Goal: Communication & Community: Answer question/provide support

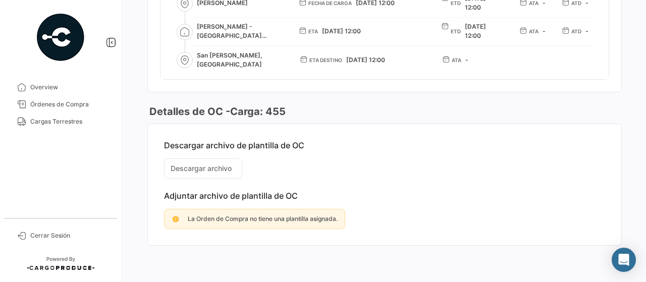
scroll to position [845, 0]
click at [216, 156] on mat-card-content "Descargar archivo de plantilla de OC Descargar archivo Adjuntar archivo de plan…" at bounding box center [385, 184] width 474 height 121
click at [223, 166] on mat-card-content "Descargar archivo de plantilla de OC Descargar archivo Adjuntar archivo de plan…" at bounding box center [385, 184] width 474 height 121
click at [82, 122] on span "Cargas Terrestres" at bounding box center [69, 121] width 79 height 9
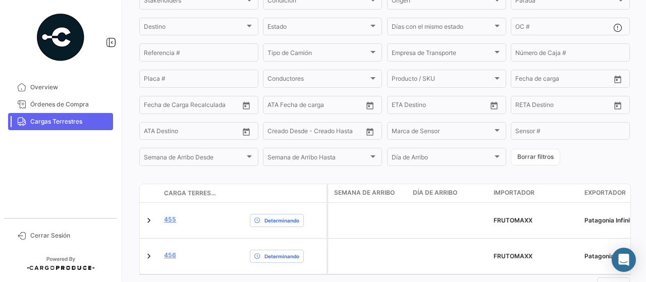
scroll to position [184, 0]
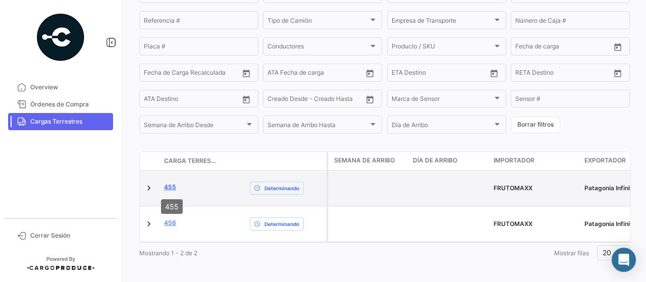
click at [172, 188] on link "455" at bounding box center [170, 187] width 12 height 9
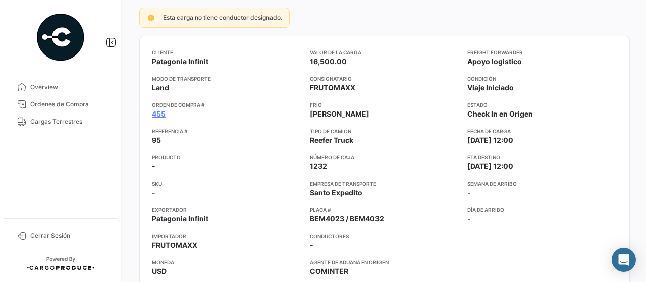
scroll to position [101, 0]
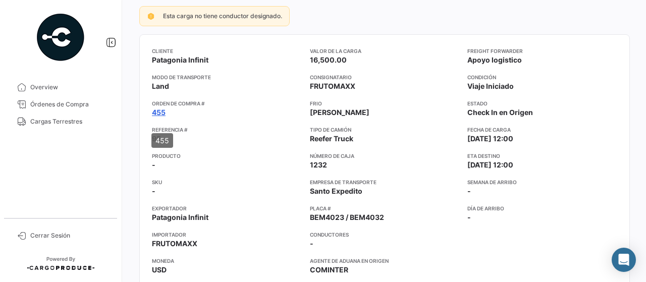
click at [159, 118] on link "455" at bounding box center [159, 113] width 14 height 10
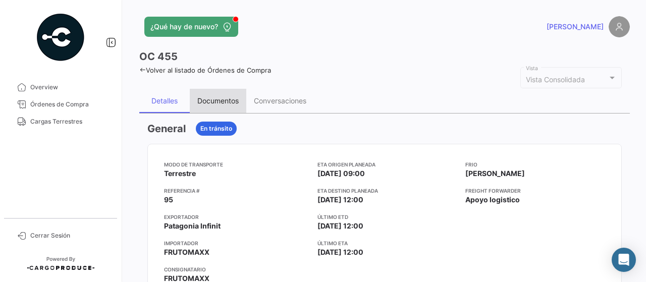
click at [226, 100] on div "Documentos" at bounding box center [218, 101] width 57 height 24
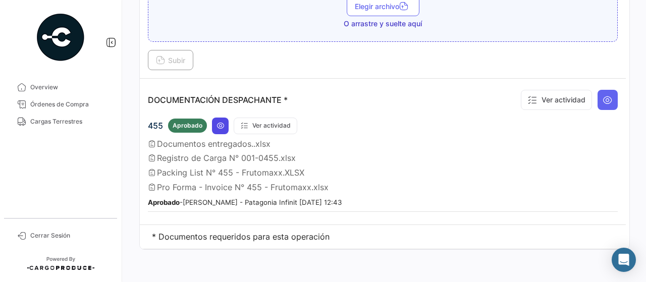
click at [224, 122] on icon at bounding box center [221, 126] width 8 height 8
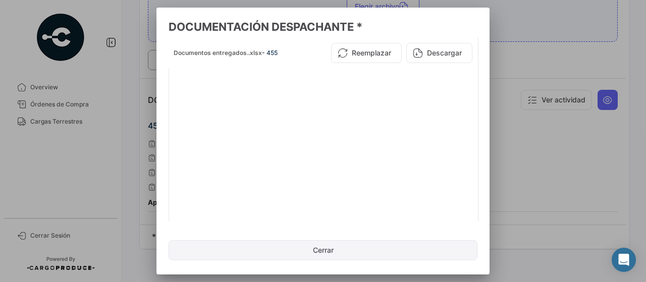
click at [331, 249] on button "Cerrar" at bounding box center [323, 250] width 309 height 20
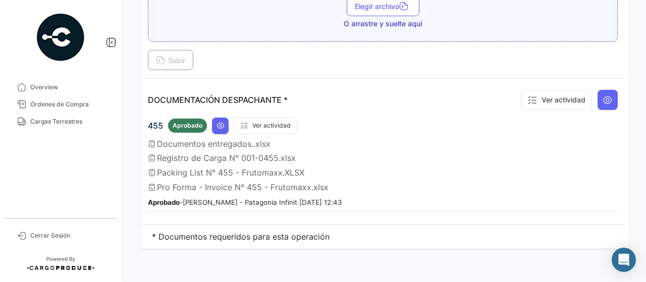
click at [155, 154] on icon at bounding box center [152, 158] width 8 height 8
click at [184, 182] on span "Pro Forma - Invoice N° 455 - Frutomaxx.xlsx" at bounding box center [243, 187] width 172 height 10
drag, startPoint x: 178, startPoint y: 171, endPoint x: 181, endPoint y: 158, distance: 13.9
click at [179, 168] on div "455 Aprobado Ver actividad Documentos entregados..xlsx Registro de Carga N° 001…" at bounding box center [383, 165] width 470 height 94
click at [181, 168] on span "Packing List N° 455 - Frutomaxx.XLSX" at bounding box center [230, 173] width 147 height 10
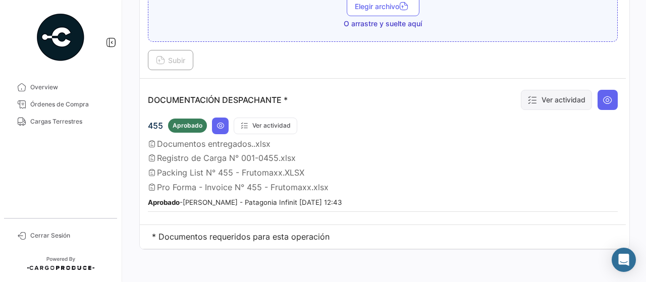
click at [538, 91] on button "Ver actividad" at bounding box center [556, 100] width 71 height 20
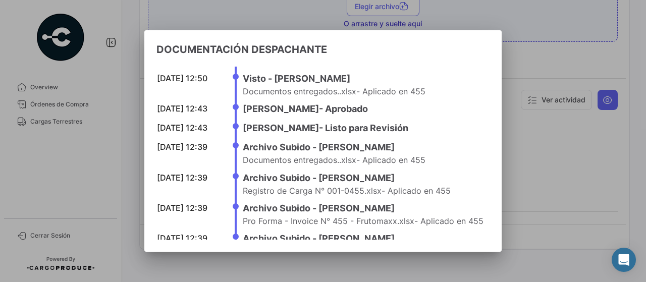
click at [591, 127] on div at bounding box center [323, 141] width 646 height 282
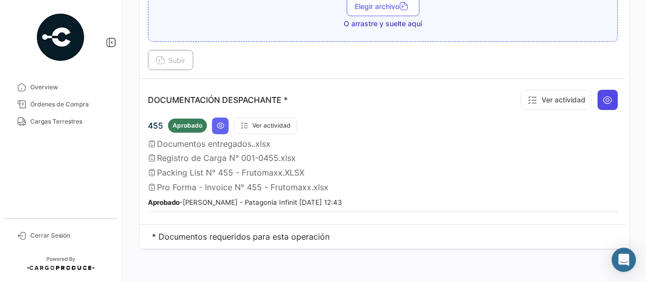
click at [603, 90] on button at bounding box center [608, 100] width 20 height 20
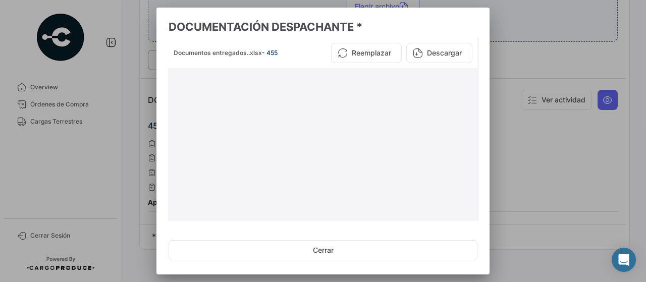
click at [240, 53] on span "Documentos entregados..xlsx" at bounding box center [218, 53] width 88 height 8
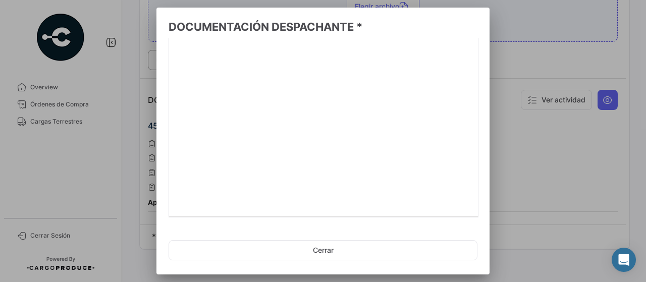
scroll to position [107, 0]
click at [386, 208] on link "2" at bounding box center [390, 209] width 12 height 11
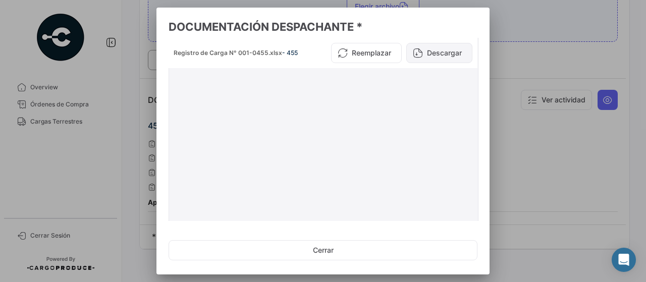
click at [442, 51] on button "Descargar" at bounding box center [440, 53] width 66 height 20
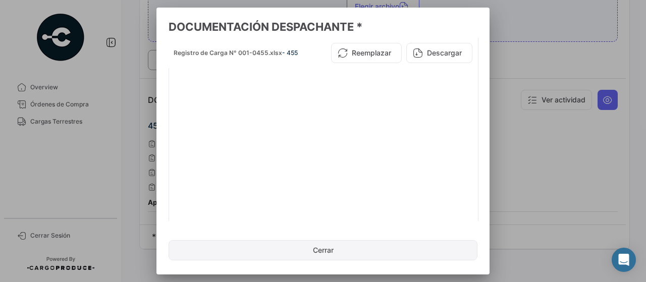
click at [328, 244] on button "Cerrar" at bounding box center [323, 250] width 309 height 20
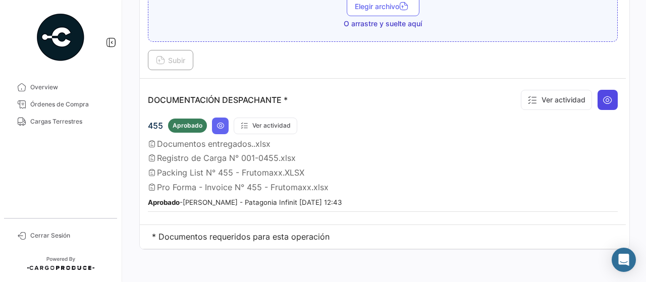
click at [603, 95] on icon at bounding box center [608, 100] width 10 height 10
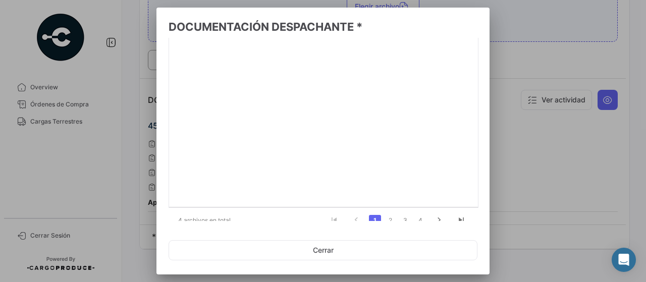
scroll to position [107, 0]
click at [400, 208] on link "3" at bounding box center [406, 209] width 12 height 11
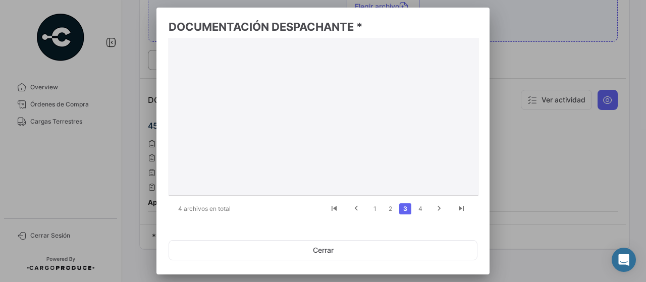
scroll to position [0, 0]
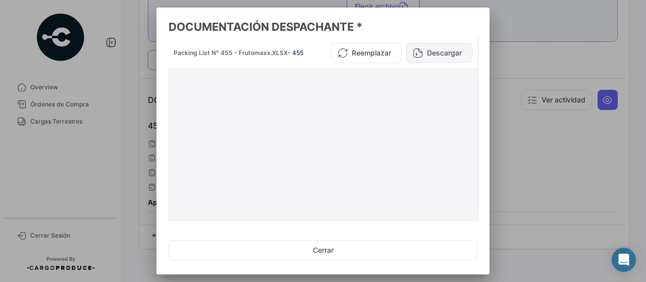
click at [447, 53] on button "Descargar" at bounding box center [440, 53] width 66 height 20
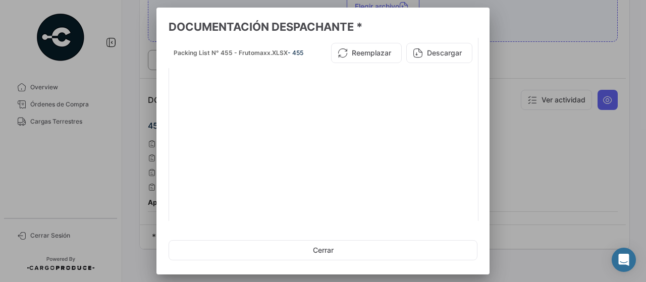
click at [490, 139] on div at bounding box center [323, 141] width 646 height 282
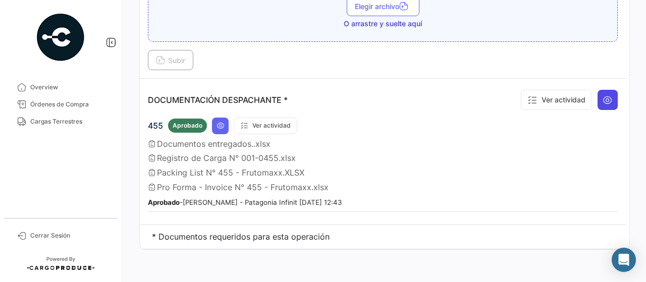
click at [603, 95] on icon at bounding box center [608, 100] width 10 height 10
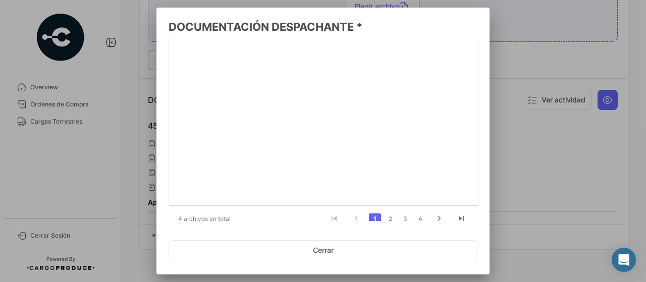
scroll to position [107, 0]
click at [417, 212] on link "4" at bounding box center [421, 209] width 12 height 11
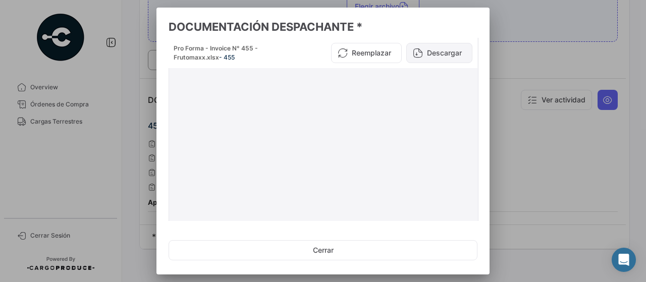
click at [457, 56] on button "Descargar" at bounding box center [440, 53] width 66 height 20
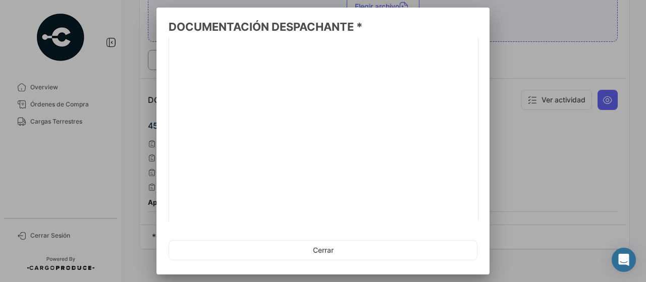
scroll to position [107, 0]
drag, startPoint x: 434, startPoint y: 209, endPoint x: 408, endPoint y: 213, distance: 26.7
click at [434, 209] on icon "go to next page" at bounding box center [439, 210] width 13 height 12
click at [400, 210] on link "3" at bounding box center [406, 209] width 12 height 11
click at [385, 209] on link "2" at bounding box center [390, 209] width 12 height 11
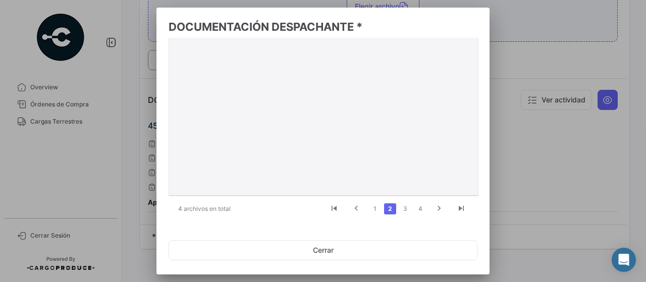
scroll to position [0, 0]
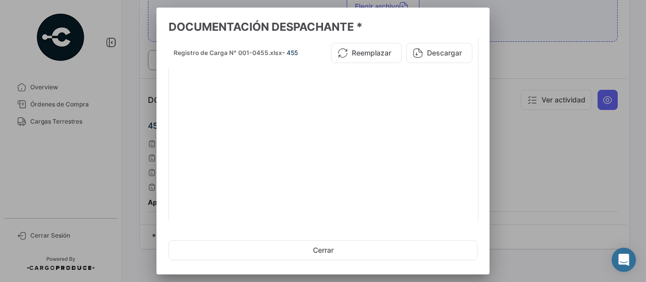
drag, startPoint x: 352, startPoint y: 252, endPoint x: 435, endPoint y: 226, distance: 87.7
click at [353, 251] on button "Cerrar" at bounding box center [323, 250] width 309 height 20
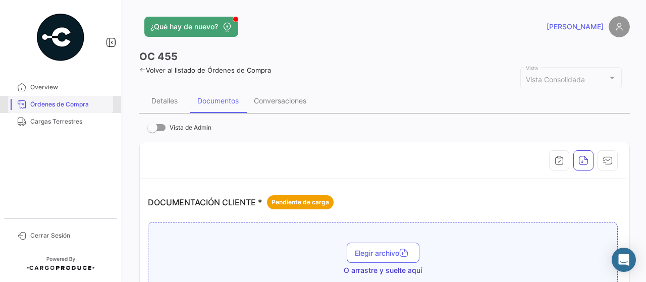
click at [45, 107] on span "Órdenes de Compra" at bounding box center [69, 104] width 79 height 9
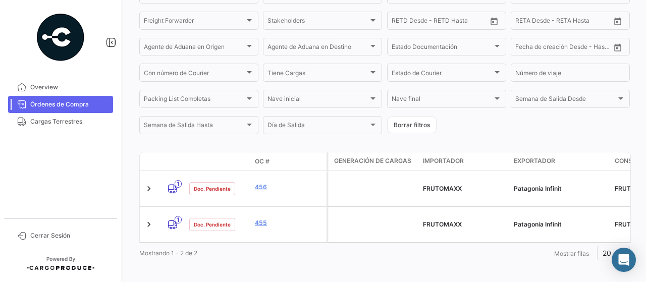
scroll to position [215, 0]
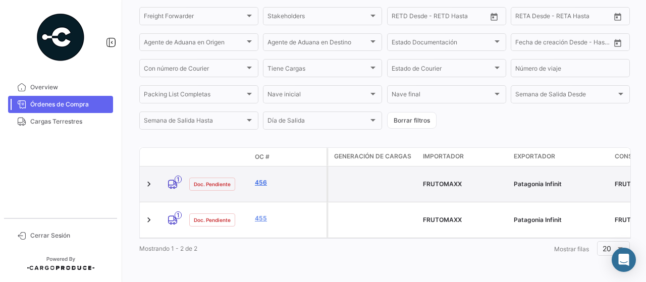
click at [264, 184] on link "456" at bounding box center [289, 182] width 68 height 9
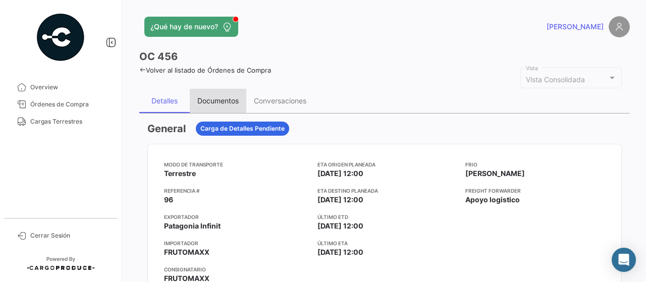
click at [215, 105] on div "Documentos" at bounding box center [217, 100] width 41 height 9
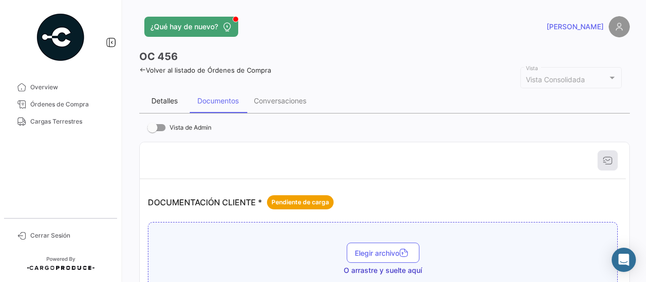
click at [171, 104] on div "Detalles" at bounding box center [165, 100] width 26 height 9
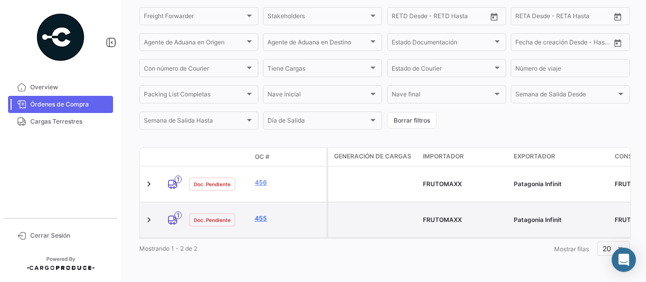
click at [263, 214] on link "455" at bounding box center [289, 218] width 68 height 9
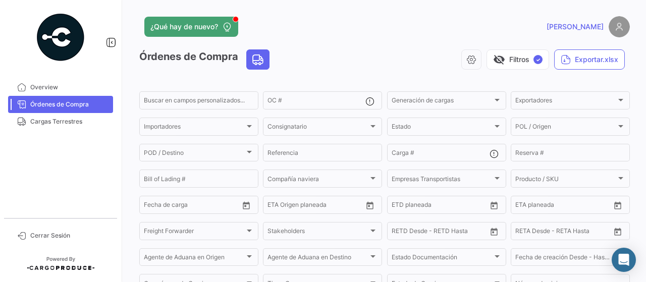
scroll to position [215, 0]
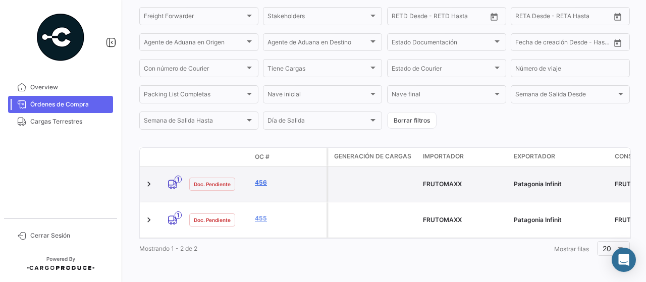
click at [263, 185] on link "456" at bounding box center [289, 182] width 68 height 9
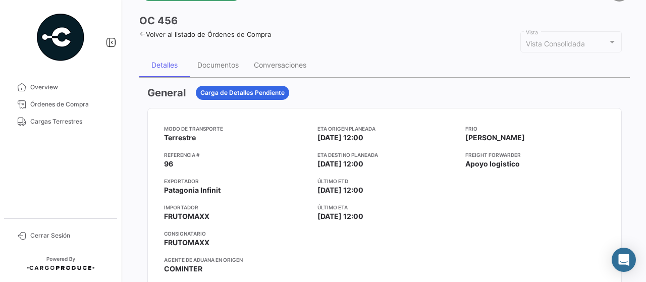
scroll to position [51, 0]
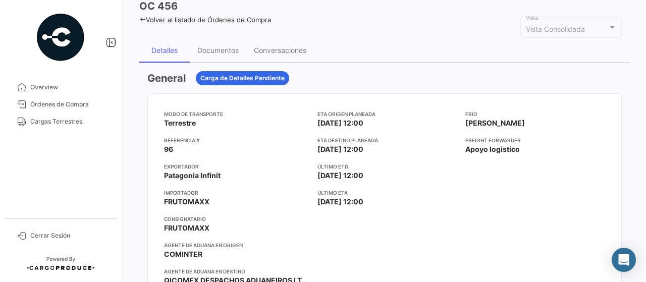
drag, startPoint x: 276, startPoint y: 165, endPoint x: 273, endPoint y: 158, distance: 7.7
click at [275, 162] on div "Modo de Transporte Terrestre Referencia # 96 Exportador Patagonia Infinit Impor…" at bounding box center [236, 202] width 145 height 184
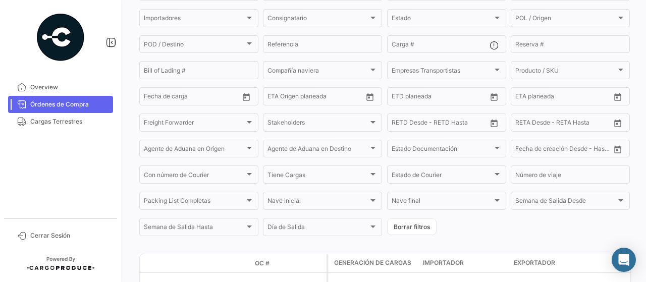
scroll to position [215, 0]
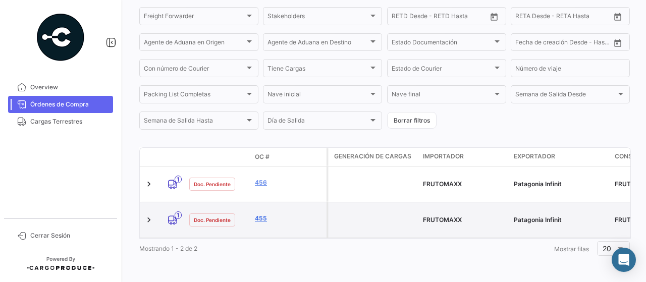
click at [264, 214] on link "455" at bounding box center [289, 218] width 68 height 9
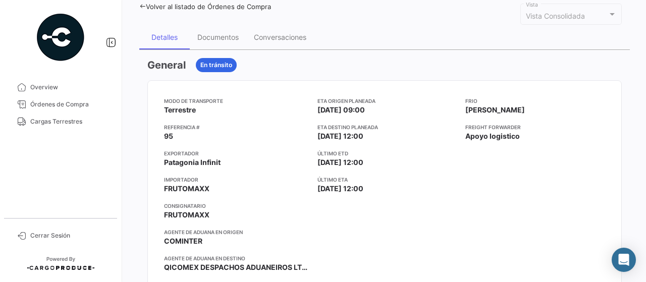
scroll to position [51, 0]
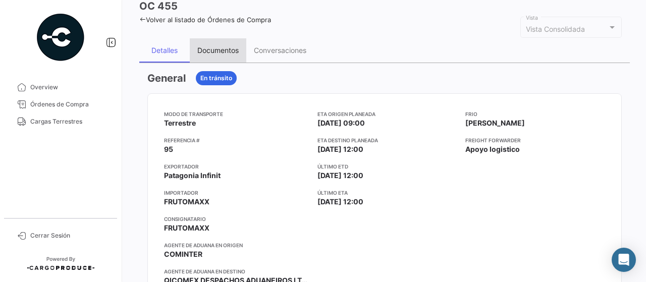
click at [219, 55] on div "Documentos" at bounding box center [217, 50] width 41 height 9
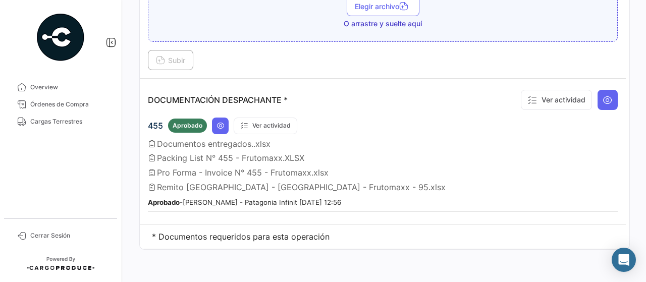
scroll to position [273, 0]
click at [604, 95] on icon at bounding box center [608, 100] width 10 height 10
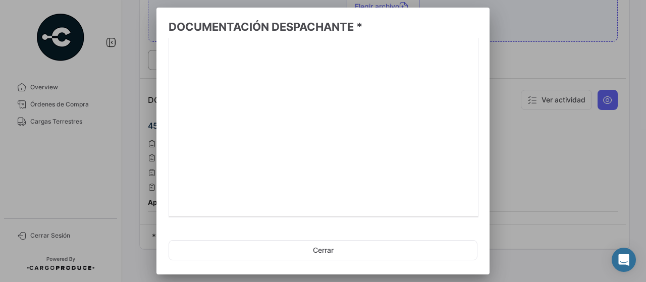
scroll to position [107, 0]
click at [433, 211] on icon "go to next page" at bounding box center [439, 210] width 13 height 12
click at [433, 210] on icon "go to next page" at bounding box center [439, 210] width 13 height 12
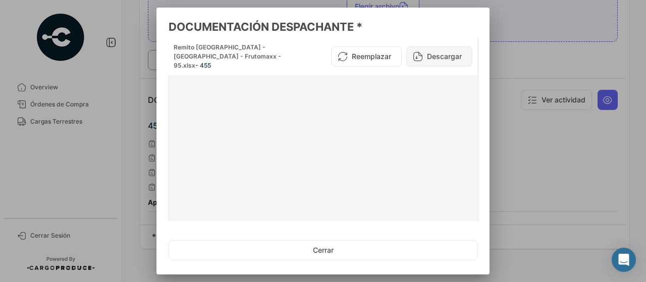
click at [454, 51] on button "Descargar" at bounding box center [440, 56] width 66 height 20
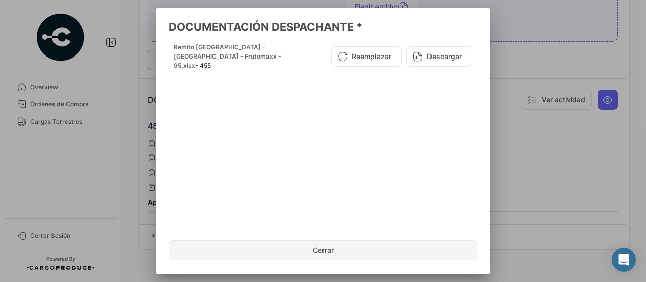
click at [341, 254] on button "Cerrar" at bounding box center [323, 250] width 309 height 20
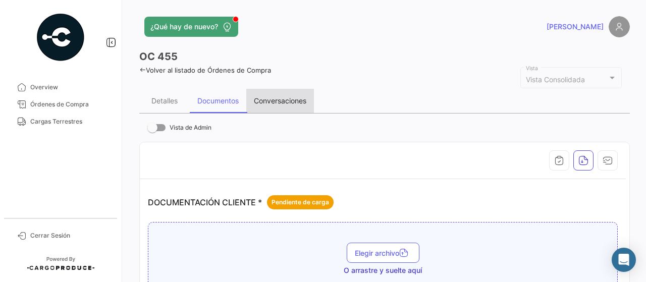
click at [285, 105] on div "Conversaciones" at bounding box center [280, 100] width 53 height 9
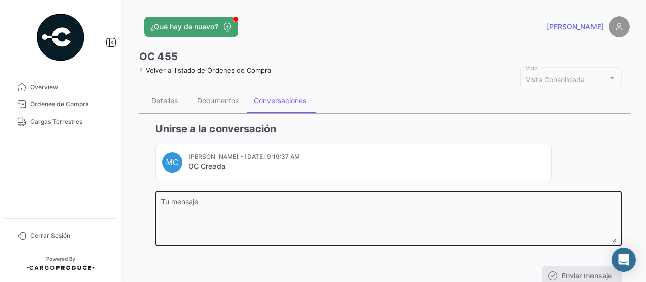
scroll to position [47, 0]
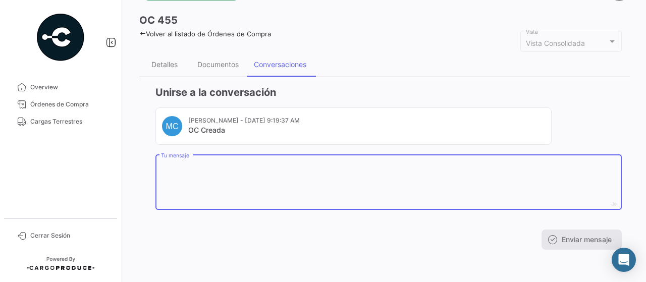
paste textarea "Buenas tardes, Paso datos para facturar SIM: 25085EC01004538 T T.C: 1.374,00 DO…"
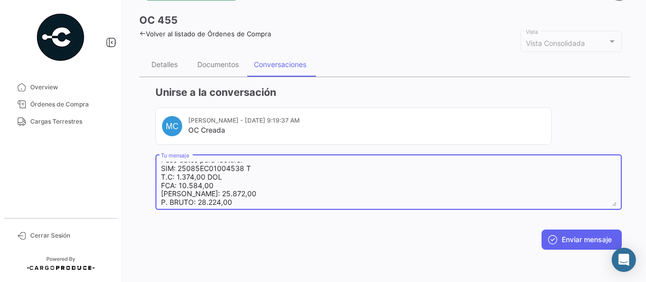
scroll to position [0, 0]
click at [257, 179] on textarea "Buenas tardes, Paso datos para facturar SIM: 25085EC01004538 T T.C: 1.374,00 DO…" at bounding box center [389, 184] width 456 height 44
click at [219, 182] on textarea "Buenas tardes, Paso datos para facturar SIM: 25085EC01004682 T T.C: 1.322,00 DO…" at bounding box center [389, 184] width 456 height 44
click at [223, 192] on textarea "Buenas tardes, Paso datos para facturar SIM: 25085EC01004682 T T.C: 1.322,00 DO…" at bounding box center [389, 184] width 456 height 44
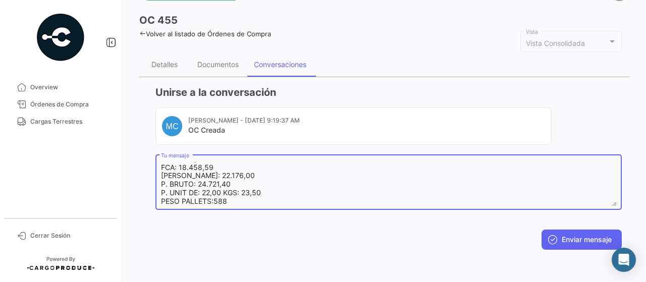
scroll to position [41, 0]
click at [212, 181] on textarea "Buenas tardes, Paso datos para facturar SIM: 25085EC01004682 T T.C: 1.322,00 DO…" at bounding box center [389, 184] width 456 height 44
click at [265, 179] on textarea "Buenas tardes, Paso datos para facturar SIM: 25085EC01004682 T T.C: 1.322,00 DO…" at bounding box center [389, 184] width 456 height 44
click at [166, 195] on textarea "Buenas tardes, Paso datos para facturar SIM: 25085EC01004682 T T.C: 1.322,00 DO…" at bounding box center [389, 184] width 456 height 44
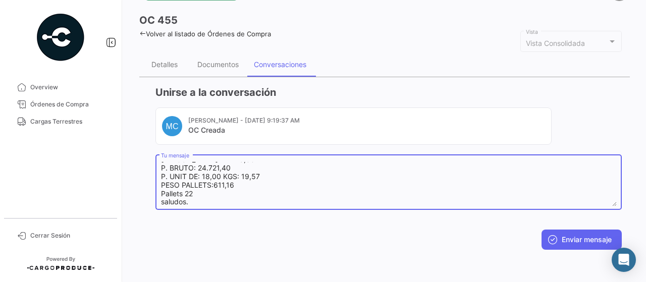
click at [168, 200] on textarea "Buenas tardes, Paso datos para facturar SIM: 25085EC01004682 T T.C: 1.322,00 DO…" at bounding box center [389, 184] width 456 height 44
click at [202, 196] on textarea "Buenas tardes, Paso datos para facturar SIM: 25085EC01004682 T T.C: 1.322,00 DO…" at bounding box center [389, 184] width 456 height 44
type textarea "Buenas tardes, Paso datos para facturar SIM: 25085EC01004682 T T.C: 1.322,00 DO…"
click at [591, 236] on button "Enviar mensaje" at bounding box center [582, 240] width 80 height 20
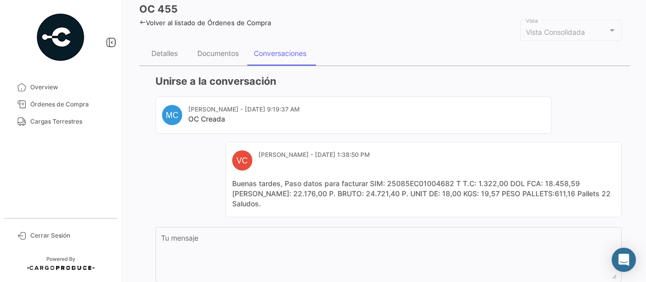
scroll to position [0, 0]
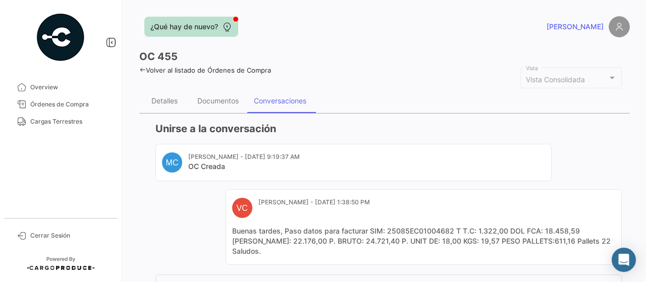
click at [185, 32] on span "¿Qué hay de nuevo?" at bounding box center [185, 27] width 68 height 10
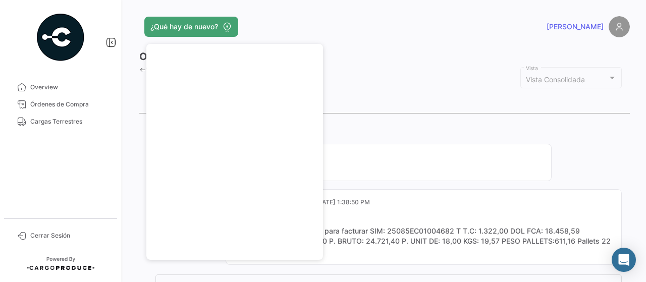
click at [407, 87] on div "OC 455 Volver al listado de Órdenes de Compra Vista Consolidada Vista Detalles …" at bounding box center [384, 213] width 491 height 329
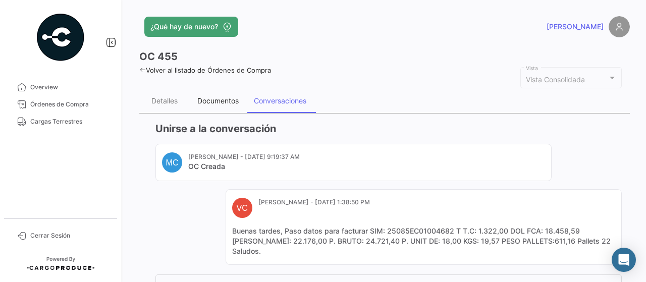
click at [215, 103] on div "Documentos" at bounding box center [217, 100] width 41 height 9
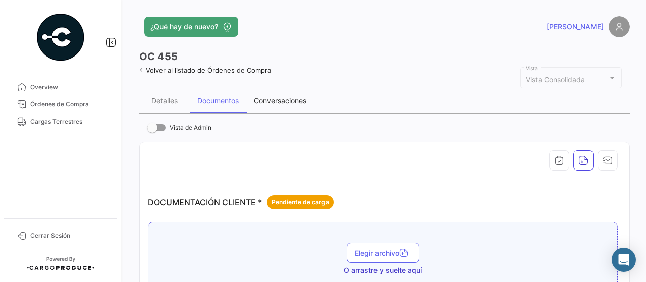
click at [279, 105] on div "Conversaciones" at bounding box center [280, 100] width 53 height 9
